Goal: Transaction & Acquisition: Purchase product/service

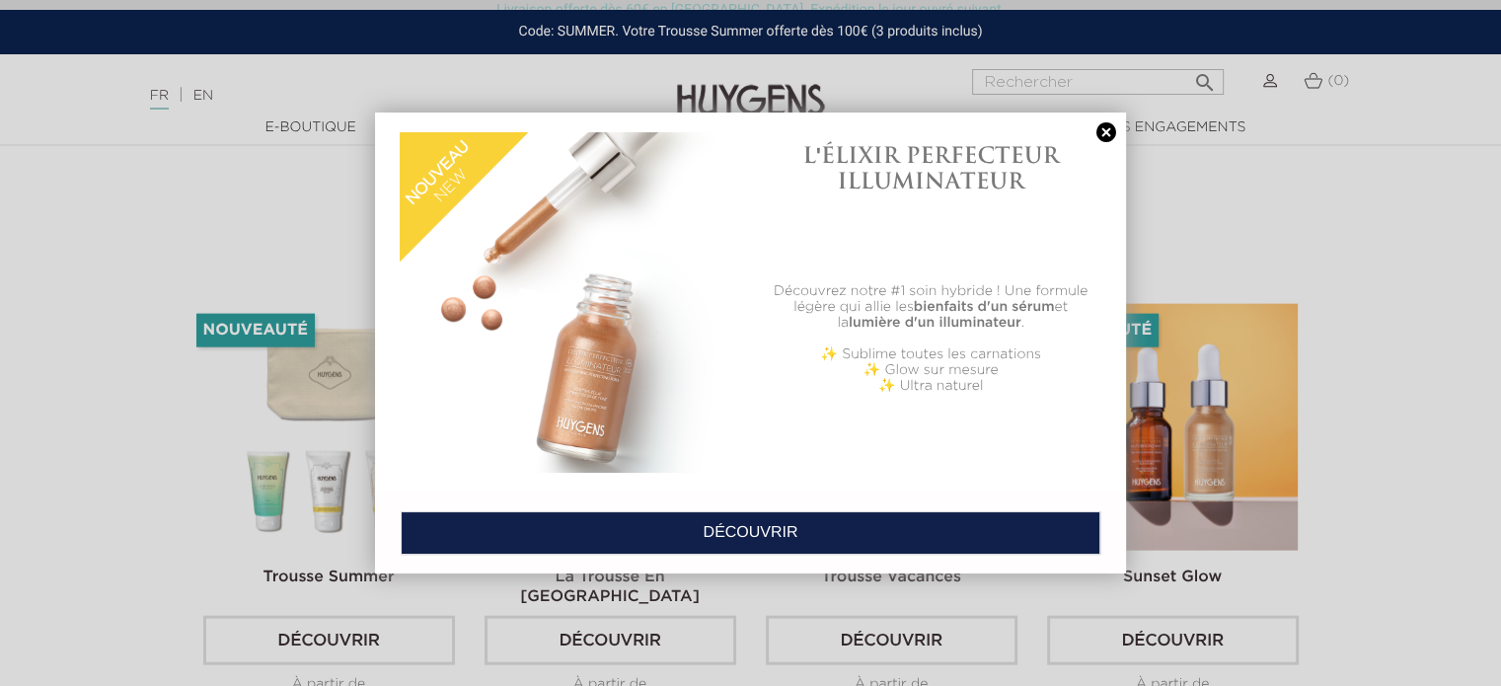
scroll to position [4481, 0]
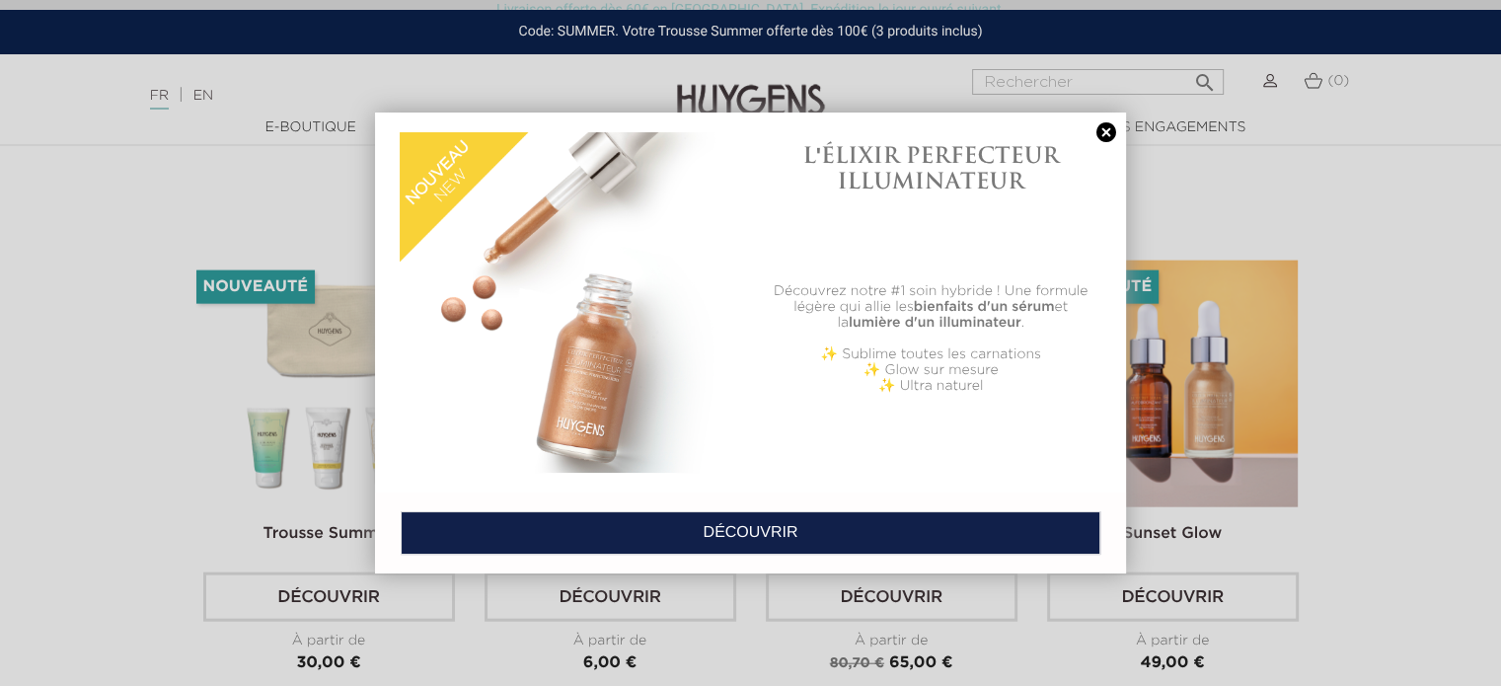
click at [1106, 127] on link at bounding box center [1106, 132] width 28 height 21
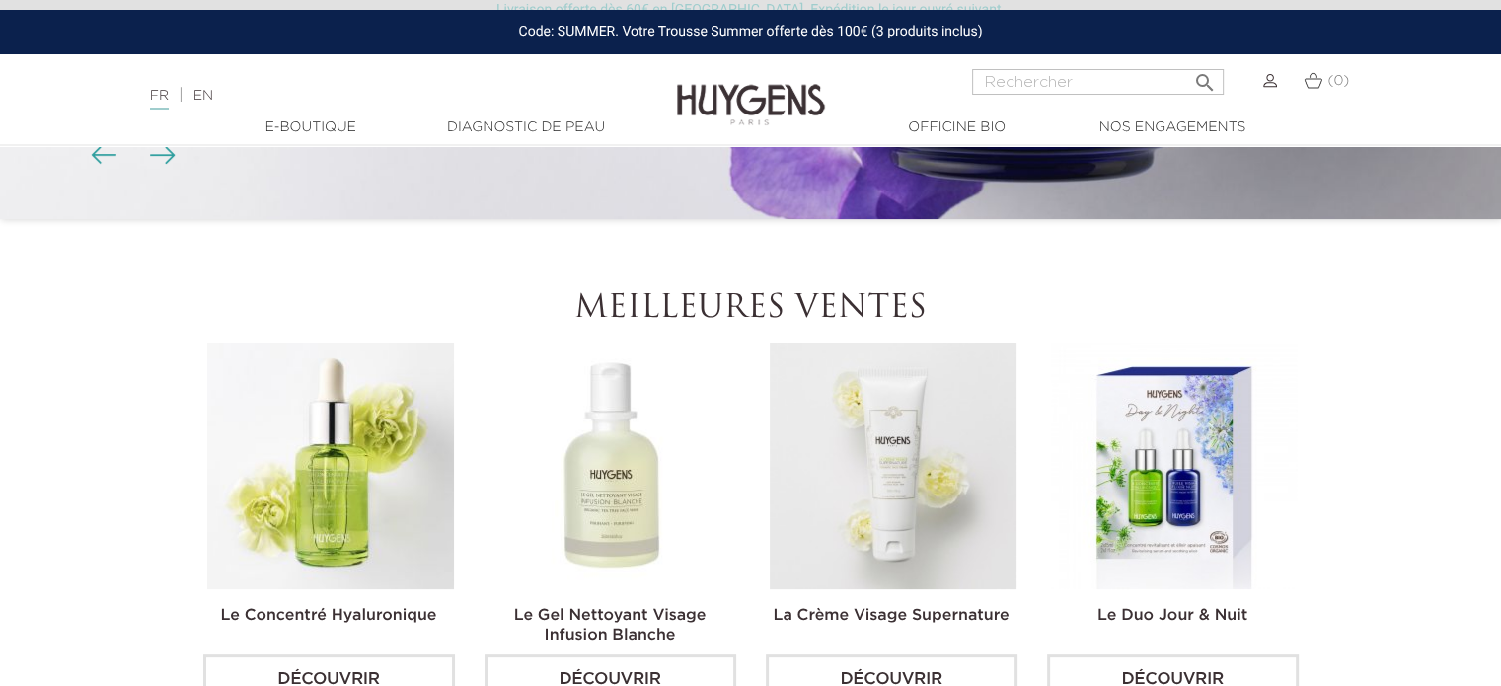
scroll to position [591, 0]
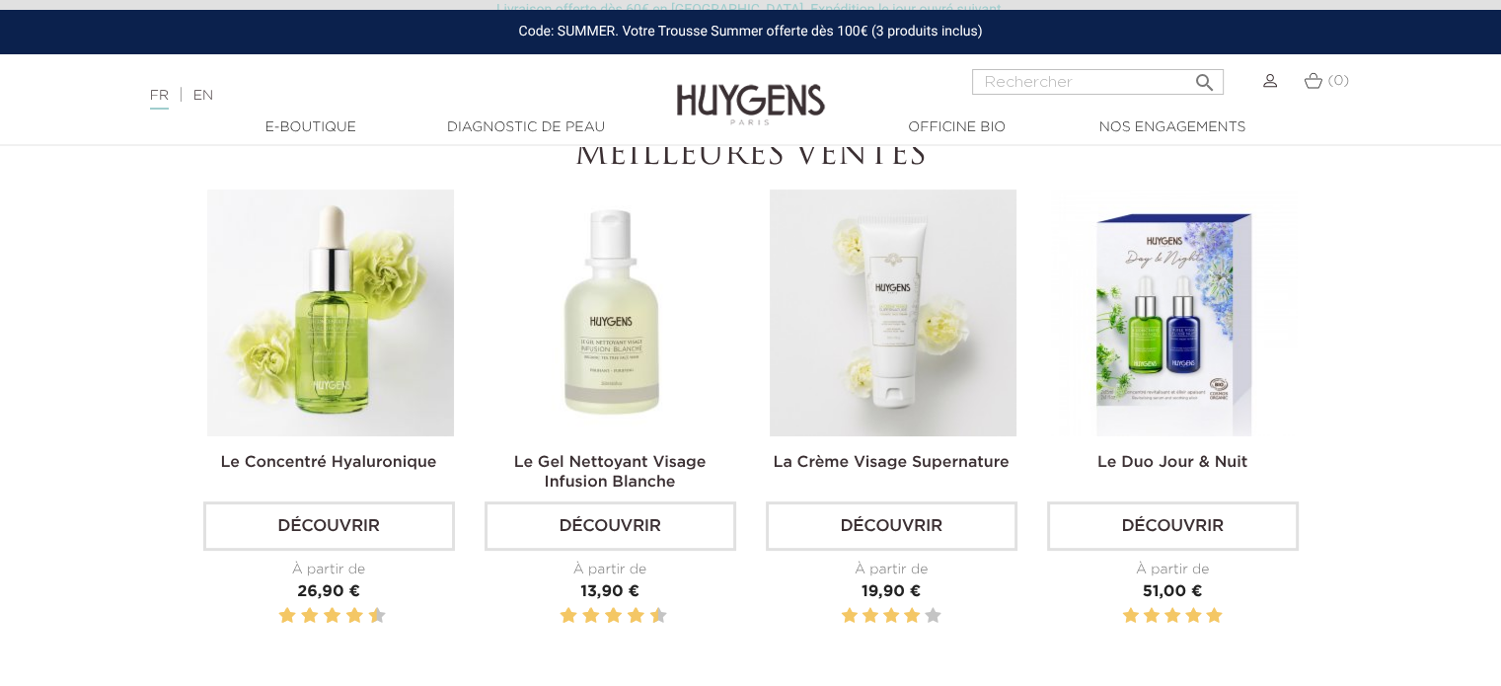
click at [590, 463] on link "Le Gel Nettoyant Visage Infusion Blanche" at bounding box center [610, 473] width 192 height 36
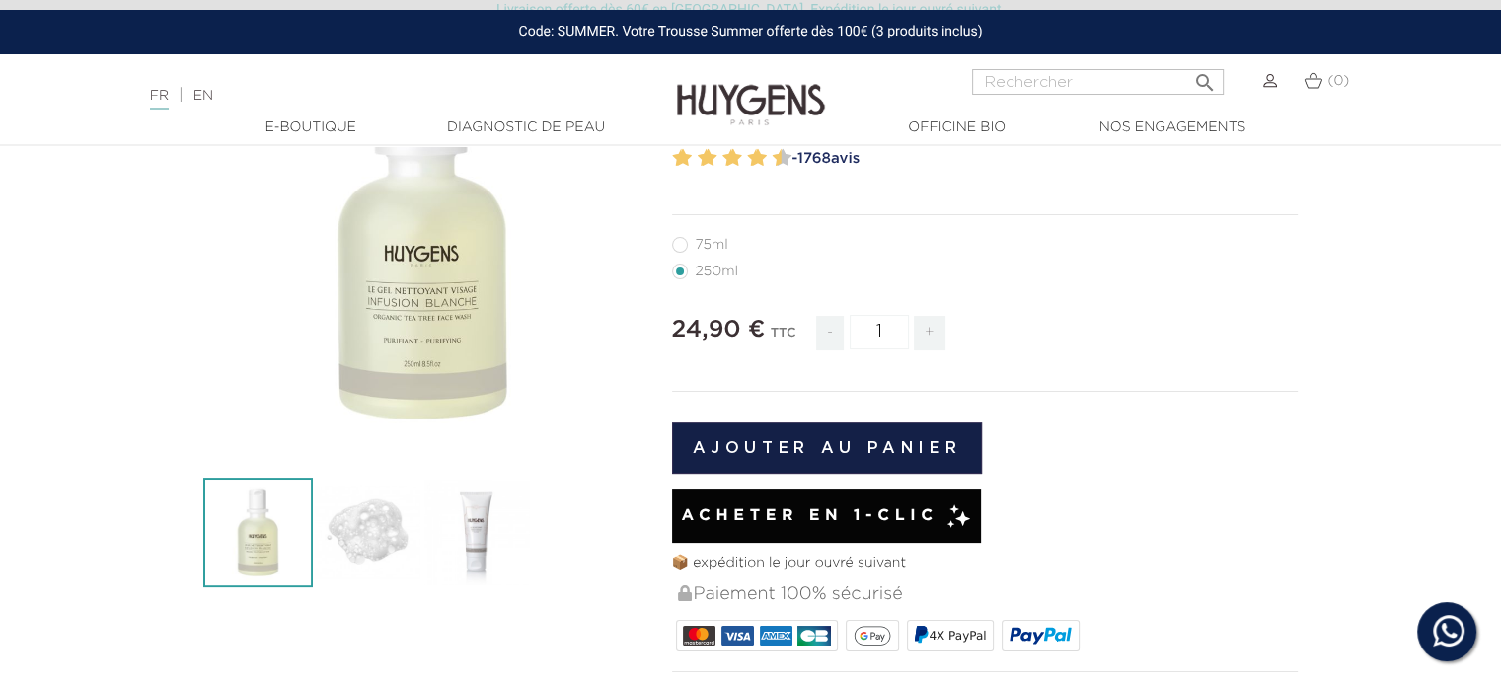
scroll to position [197, 0]
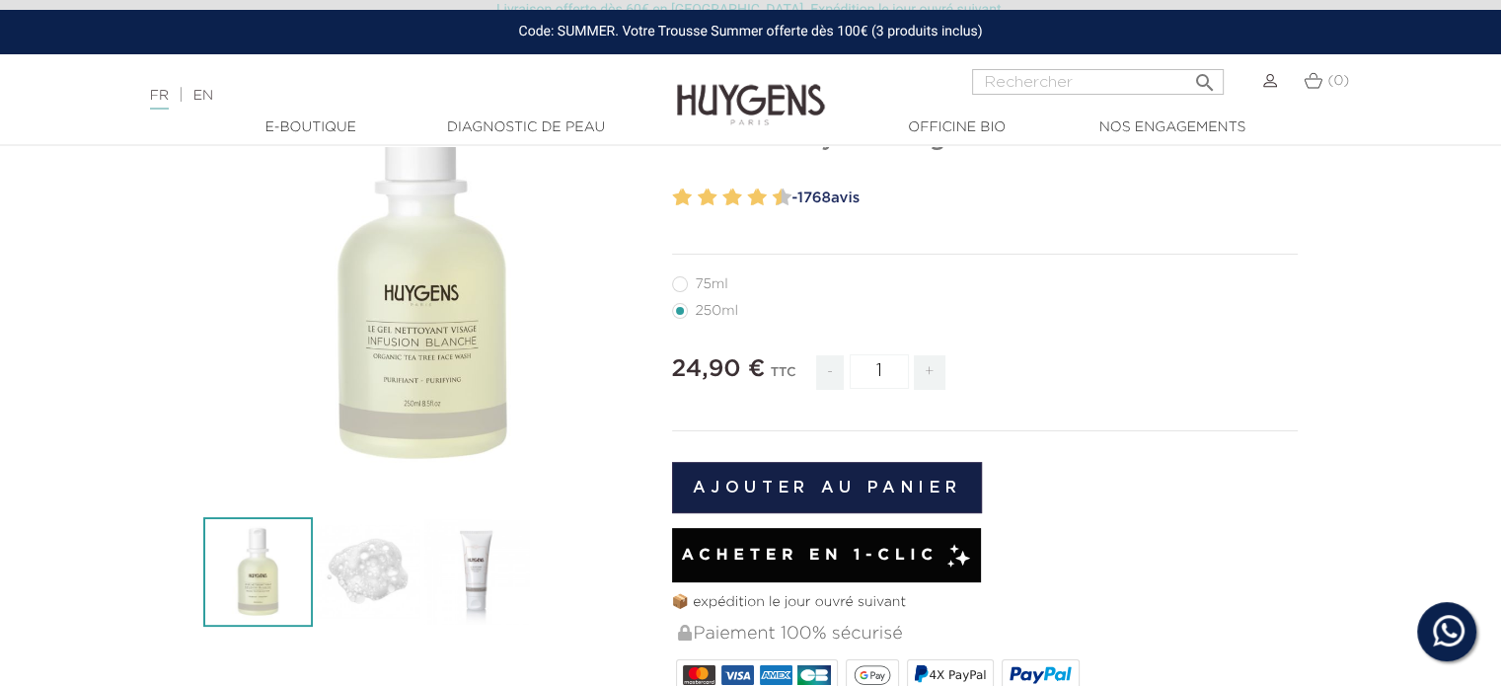
click at [675, 274] on li "75ml" at bounding box center [980, 283] width 617 height 27
click at [679, 287] on label11"] "75ml" at bounding box center [712, 284] width 80 height 16
radio input "true"
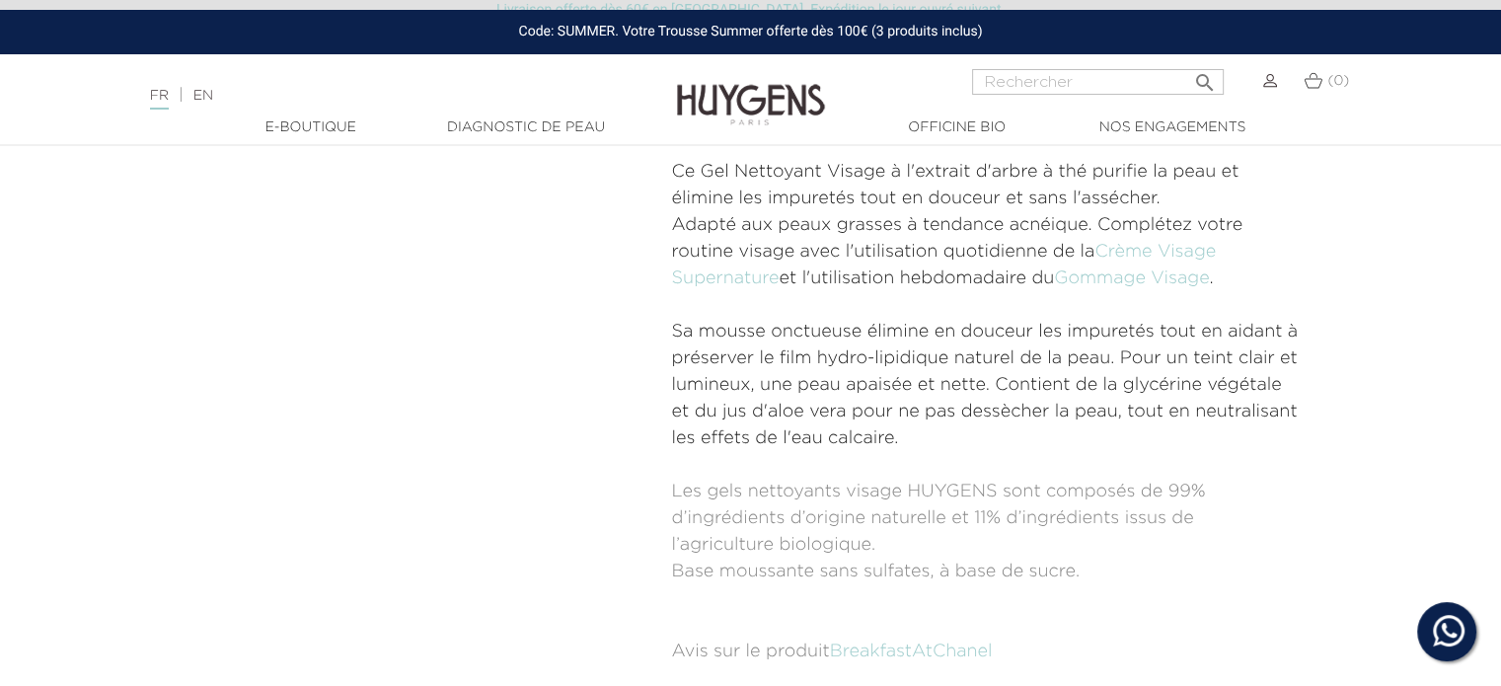
scroll to position [1235, 0]
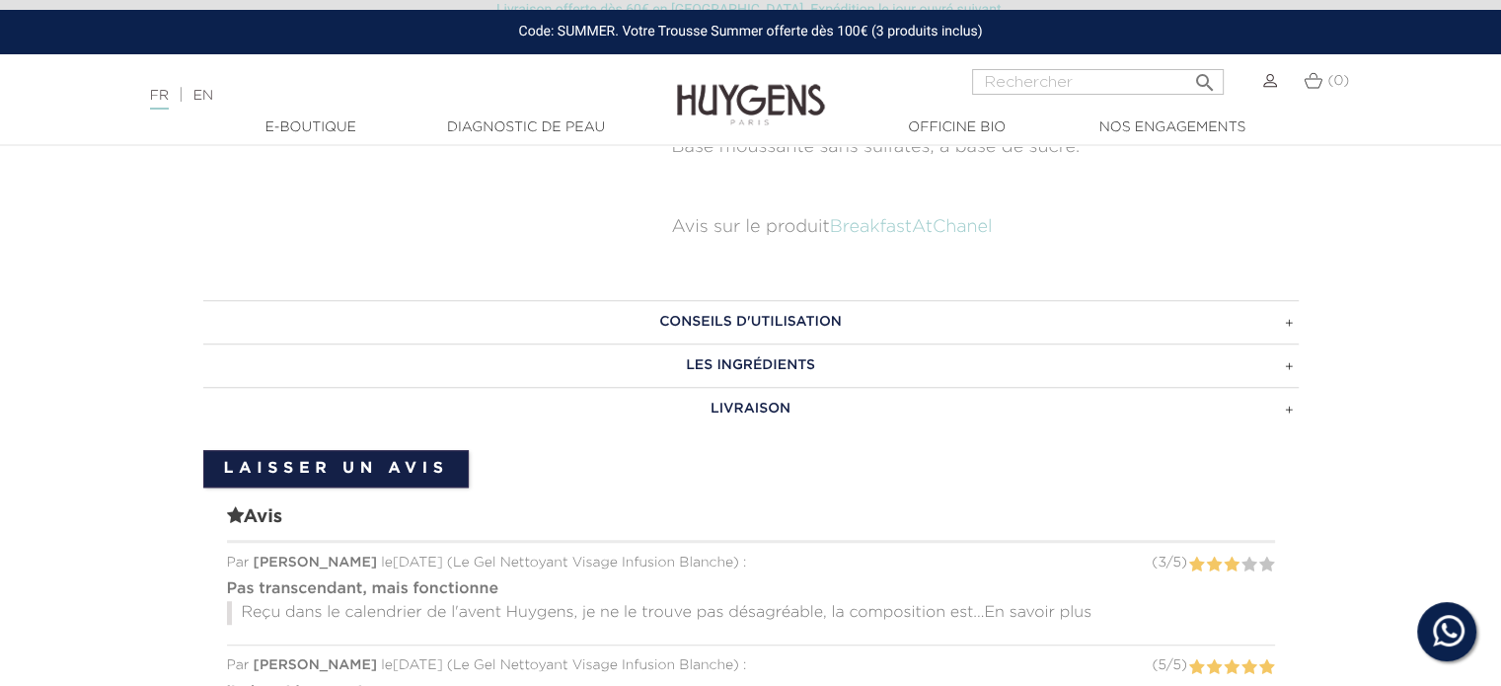
click at [730, 408] on h3 "LIVRAISON" at bounding box center [750, 408] width 1095 height 43
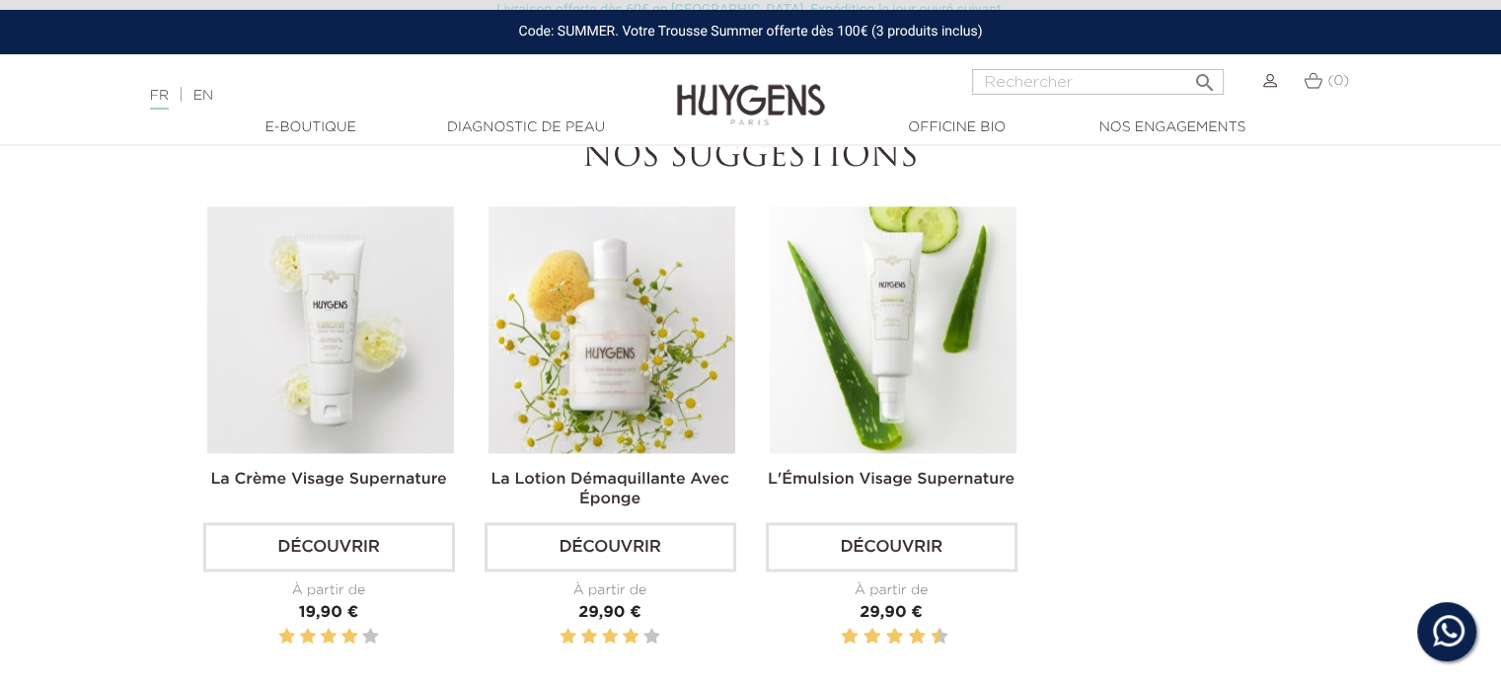
scroll to position [0, 0]
